Goal: Task Accomplishment & Management: Manage account settings

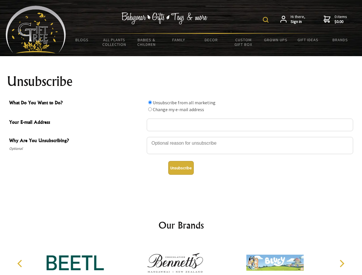
click at [266, 20] on img at bounding box center [266, 20] width 6 height 6
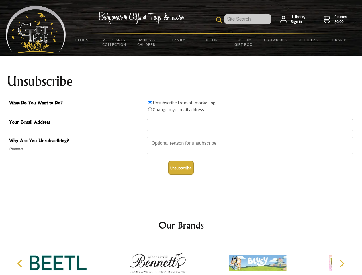
click at [181, 137] on div at bounding box center [250, 146] width 206 height 20
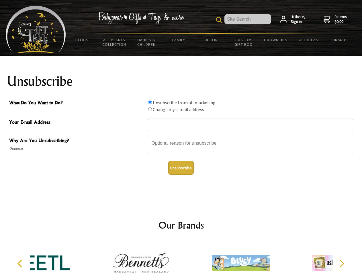
click at [150, 102] on input "What Do You Want to Do?" at bounding box center [150, 103] width 4 height 4
click at [150, 109] on input "What Do You Want to Do?" at bounding box center [150, 109] width 4 height 4
radio input "true"
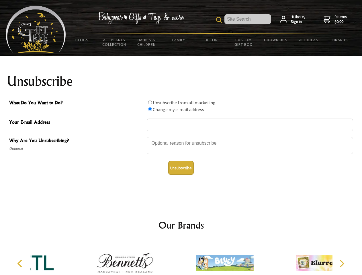
click at [181, 168] on button "Unsubscribe" at bounding box center [180, 168] width 25 height 14
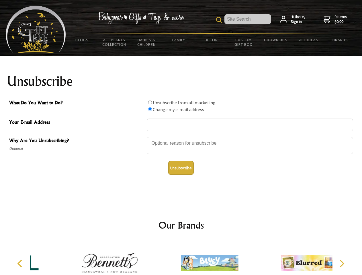
click at [21, 263] on icon "Previous" at bounding box center [20, 263] width 7 height 7
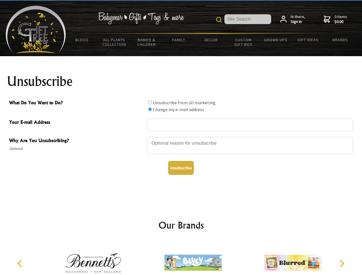
click at [341, 263] on icon "Next" at bounding box center [340, 263] width 7 height 7
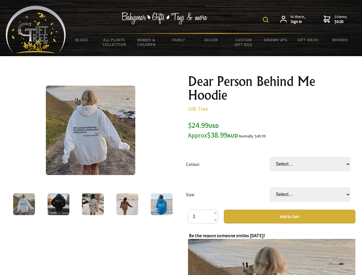
click at [266, 20] on img at bounding box center [266, 20] width 6 height 6
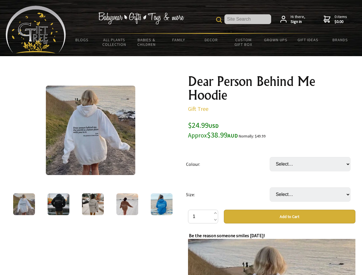
click at [90, 130] on img at bounding box center [90, 130] width 89 height 89
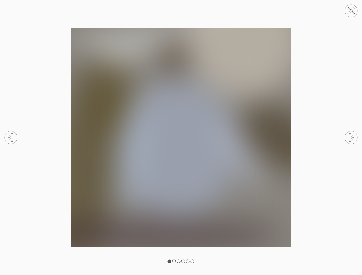
click at [271, 186] on img at bounding box center [181, 137] width 362 height 220
click at [289, 216] on img at bounding box center [181, 137] width 362 height 220
